Goal: Transaction & Acquisition: Purchase product/service

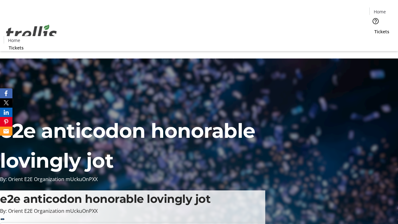
click at [374, 28] on span "Tickets" at bounding box center [381, 31] width 15 height 7
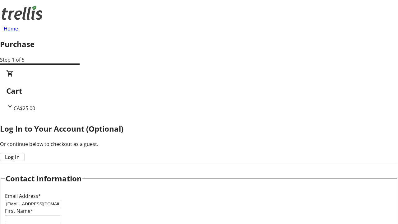
type input "[EMAIL_ADDRESS][DOMAIN_NAME]"
type input "Janessa"
type input "[PERSON_NAME]"
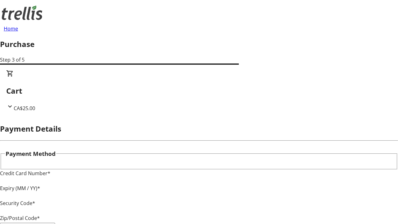
type input "V1Y 0C2"
